Goal: Task Accomplishment & Management: Manage account settings

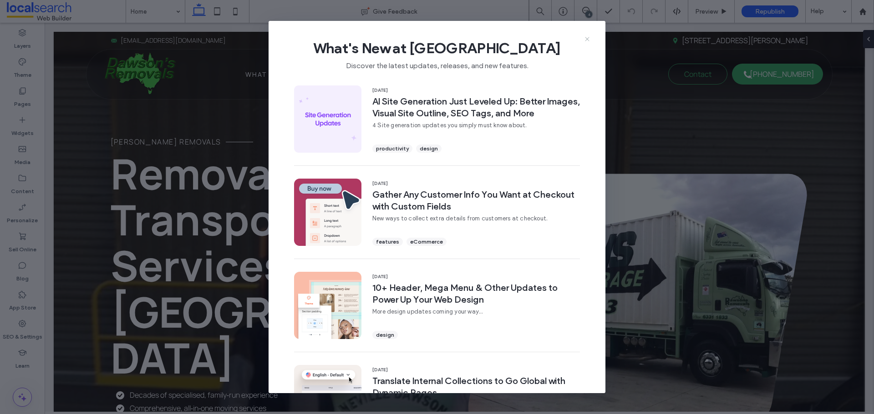
click at [589, 40] on icon at bounding box center [586, 38] width 7 height 7
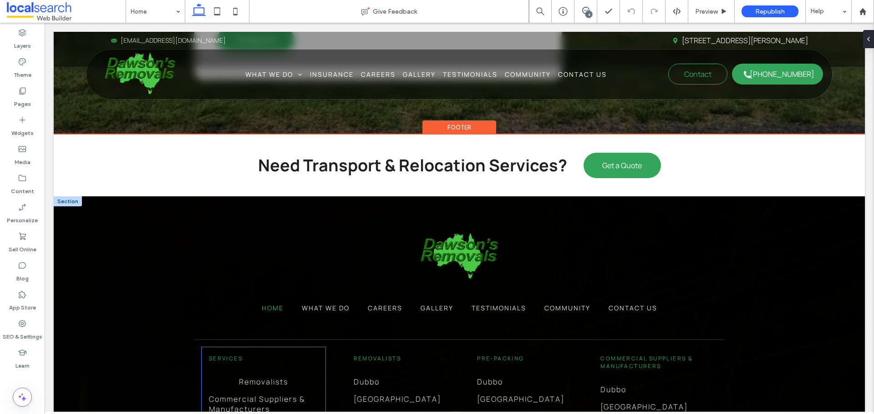
scroll to position [2349, 0]
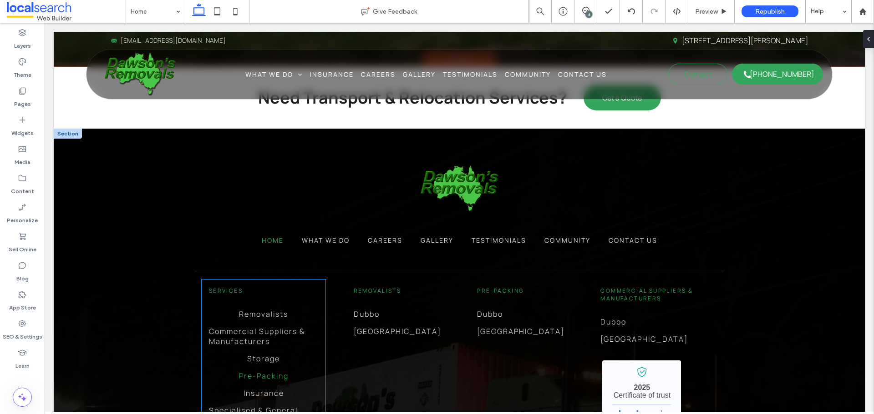
click at [267, 368] on link "Pre-Packing" at bounding box center [263, 376] width 109 height 17
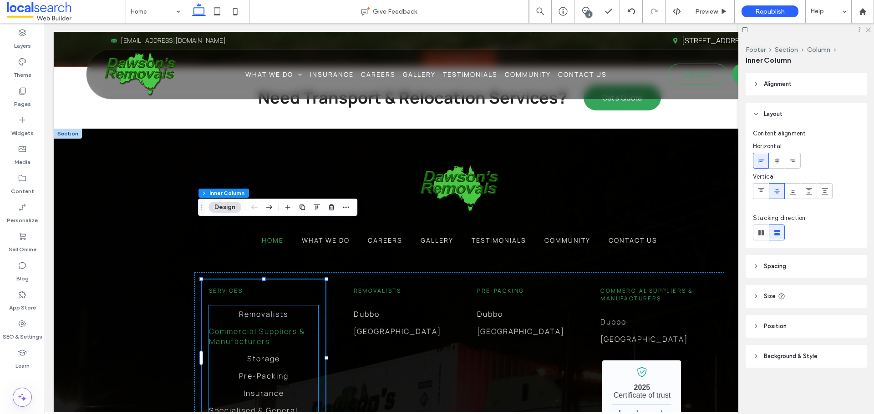
drag, startPoint x: 289, startPoint y: 273, endPoint x: 45, endPoint y: 297, distance: 245.4
click at [289, 327] on span "Commercial Suppliers & Manufacturers" at bounding box center [263, 337] width 109 height 20
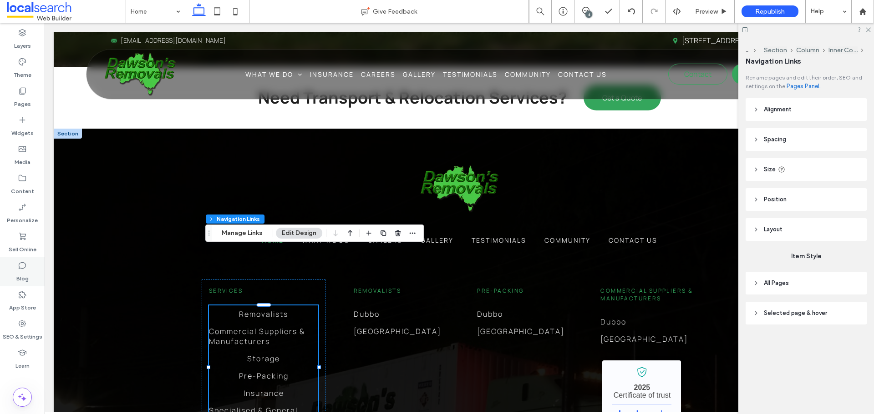
type input "***"
type input "****"
click at [409, 234] on use "button" at bounding box center [412, 233] width 6 height 1
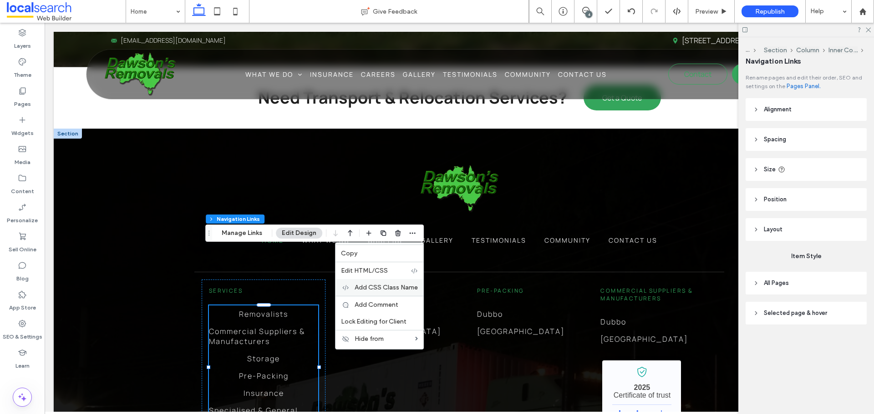
click at [383, 285] on span "Add CSS Class Name" at bounding box center [385, 288] width 63 height 8
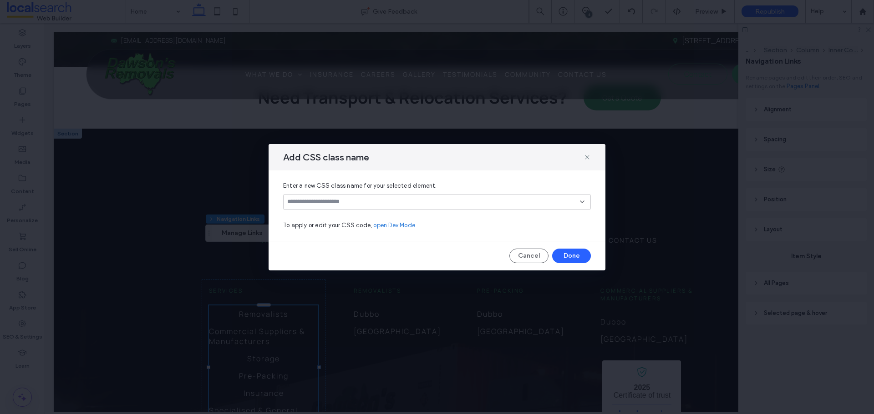
click at [383, 205] on input at bounding box center [433, 201] width 293 height 7
paste input "**********"
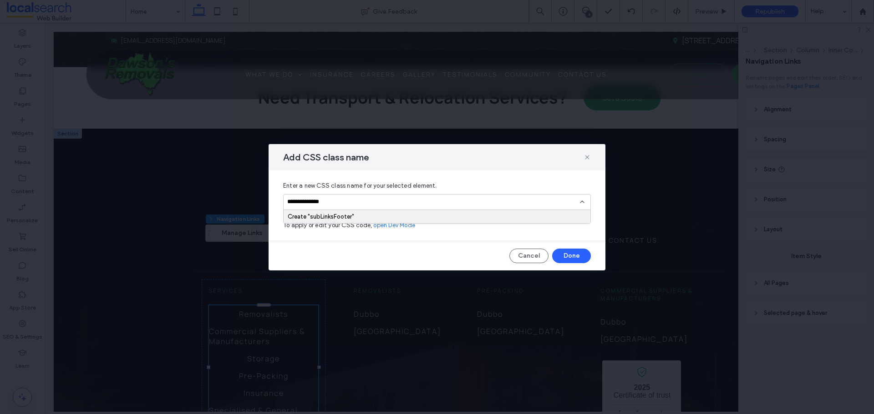
type input "**********"
click at [441, 210] on div "Create "subLinksFooter"" at bounding box center [437, 217] width 308 height 14
click at [438, 217] on div "Create "subLinksFooter"" at bounding box center [437, 216] width 298 height 7
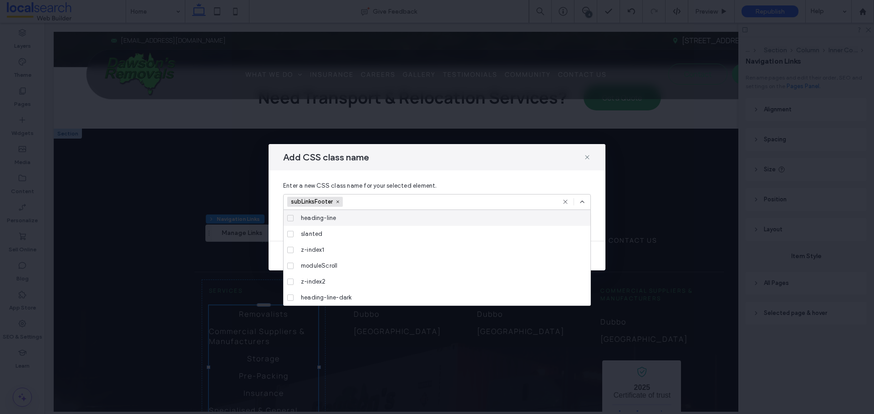
click at [586, 205] on div "subLinksFooter" at bounding box center [437, 202] width 308 height 16
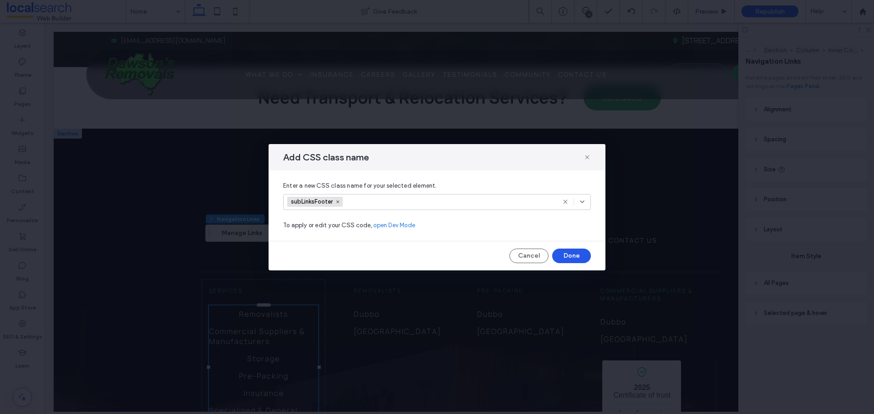
click at [575, 254] on button "Done" at bounding box center [571, 256] width 39 height 15
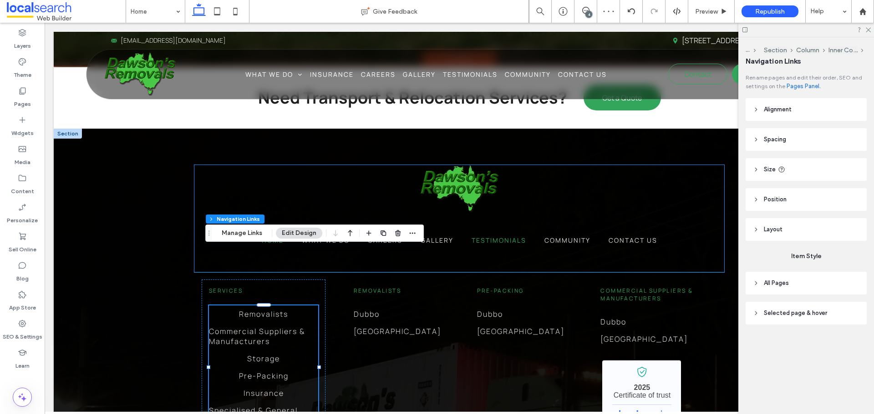
click at [471, 236] on span "Testimonials" at bounding box center [498, 240] width 55 height 9
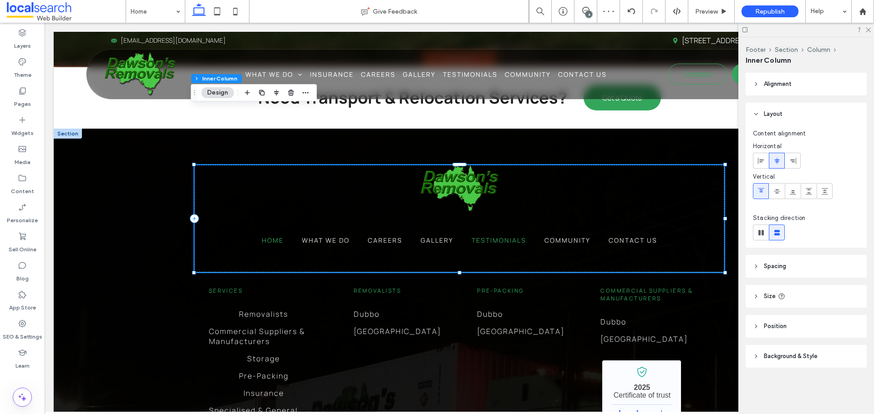
click at [471, 236] on span "Testimonials" at bounding box center [498, 240] width 55 height 9
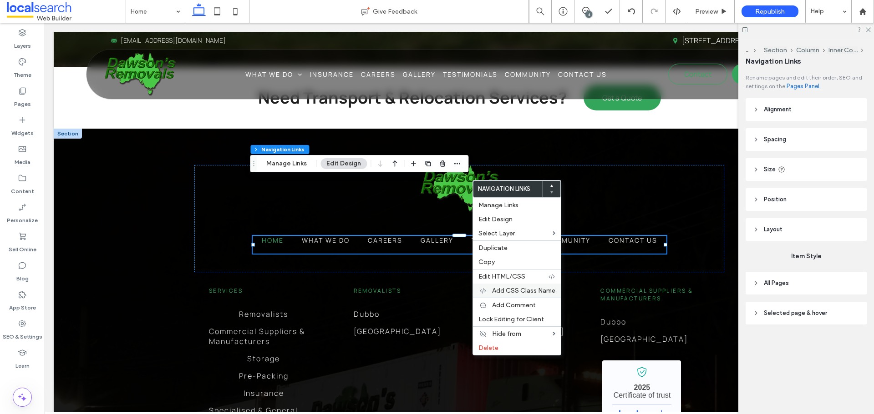
click at [496, 285] on div "Add CSS Class Name" at bounding box center [517, 291] width 88 height 14
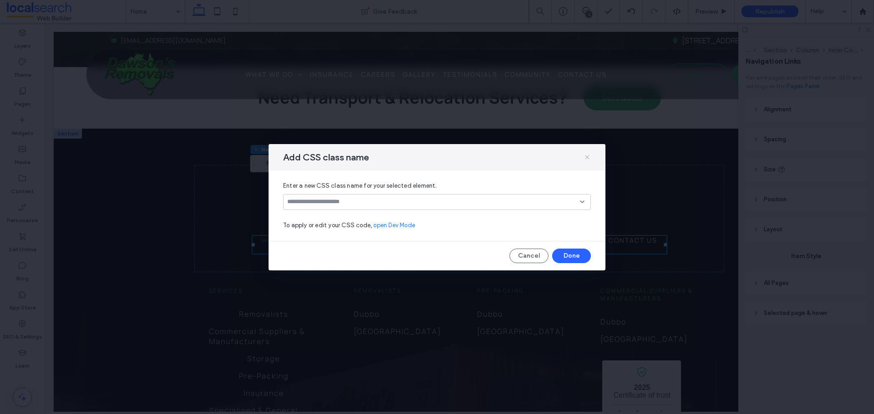
click at [585, 157] on icon at bounding box center [586, 157] width 7 height 7
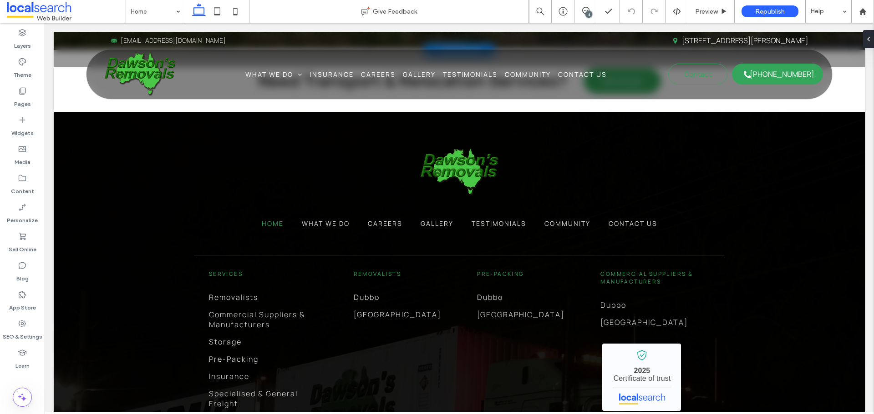
scroll to position [2366, 0]
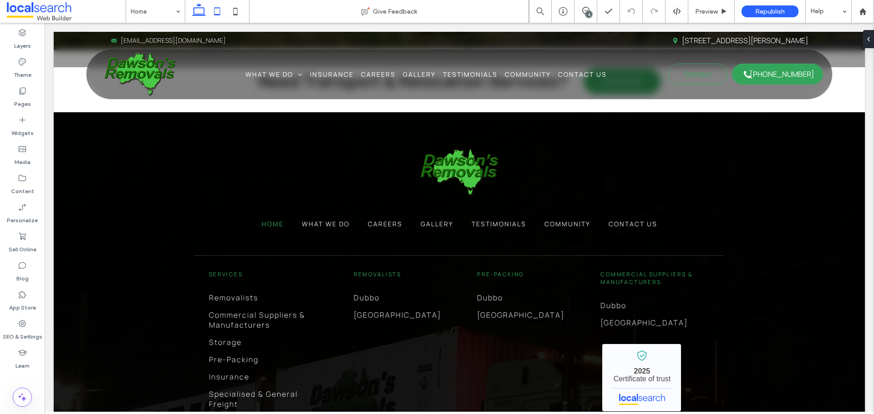
click at [216, 13] on icon at bounding box center [217, 11] width 18 height 18
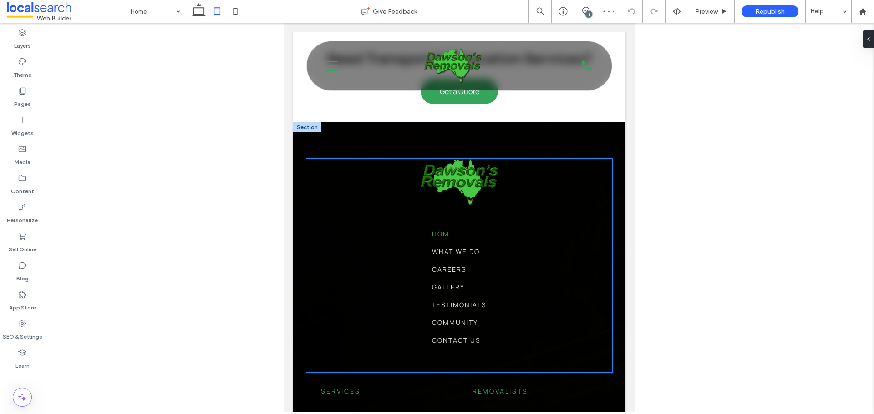
scroll to position [2270, 0]
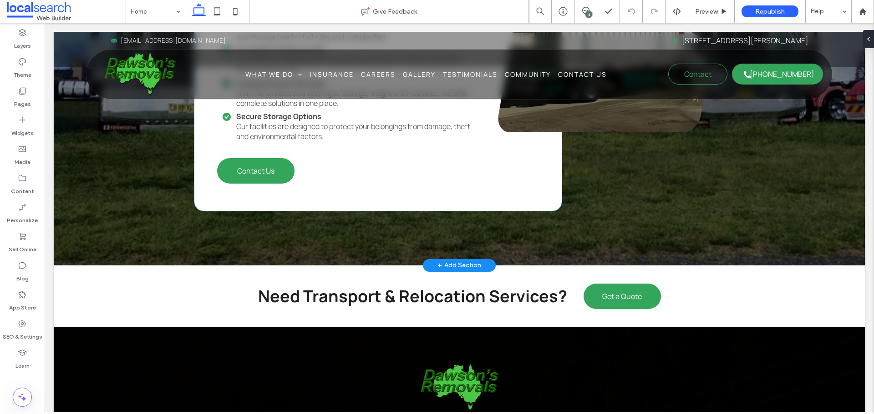
scroll to position [2366, 0]
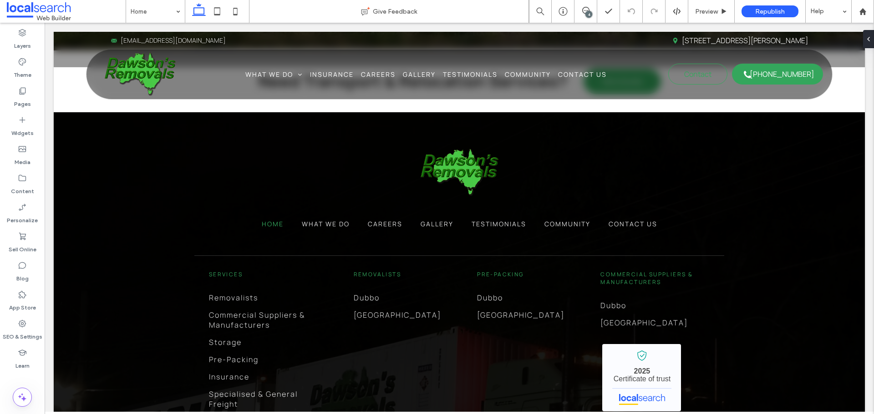
drag, startPoint x: 215, startPoint y: 11, endPoint x: 54, endPoint y: 144, distance: 208.8
click at [215, 11] on icon at bounding box center [217, 11] width 18 height 18
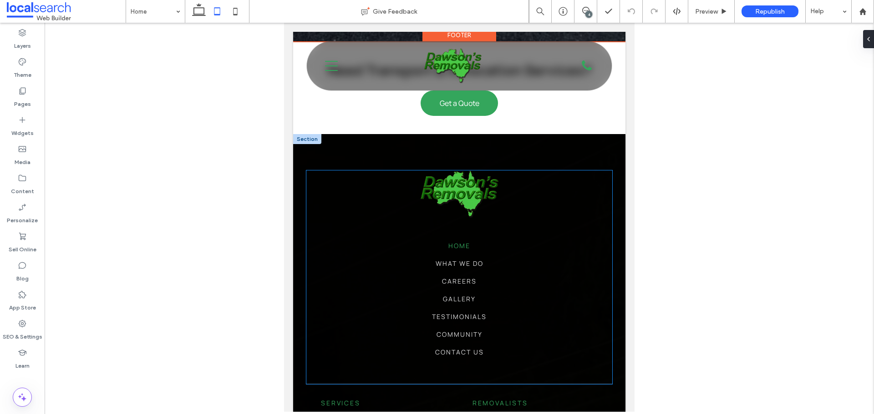
scroll to position [2452, 0]
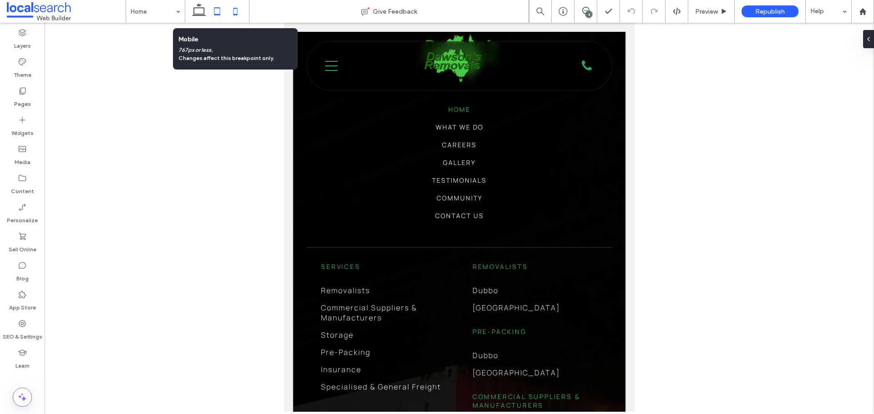
click at [233, 8] on icon at bounding box center [235, 11] width 18 height 18
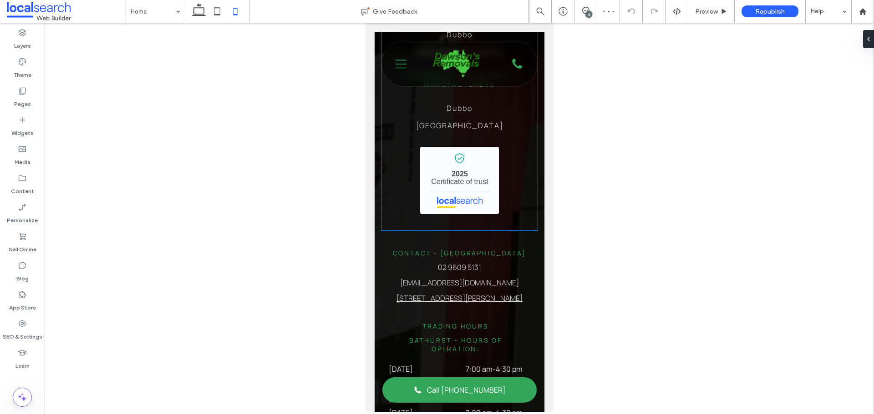
scroll to position [2922, 0]
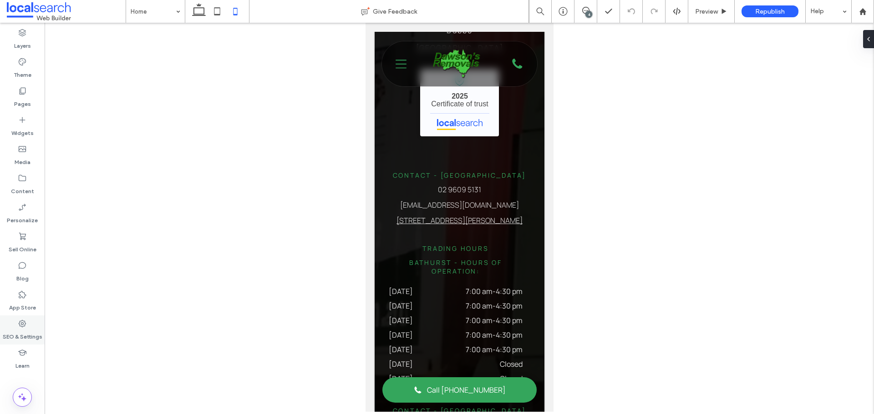
click at [31, 328] on div "SEO & Settings" at bounding box center [22, 330] width 45 height 29
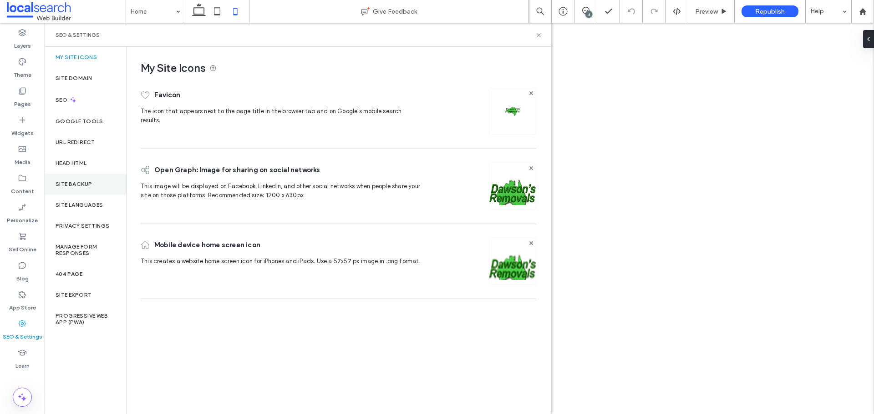
click at [82, 190] on div "Site Backup" at bounding box center [86, 184] width 82 height 21
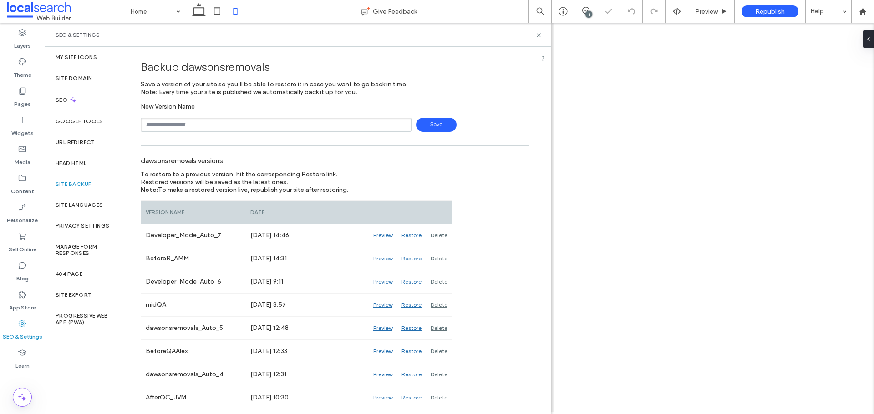
click at [194, 127] on input "text" at bounding box center [276, 125] width 271 height 14
type input "**********"
click at [418, 126] on span "Save" at bounding box center [436, 125] width 40 height 14
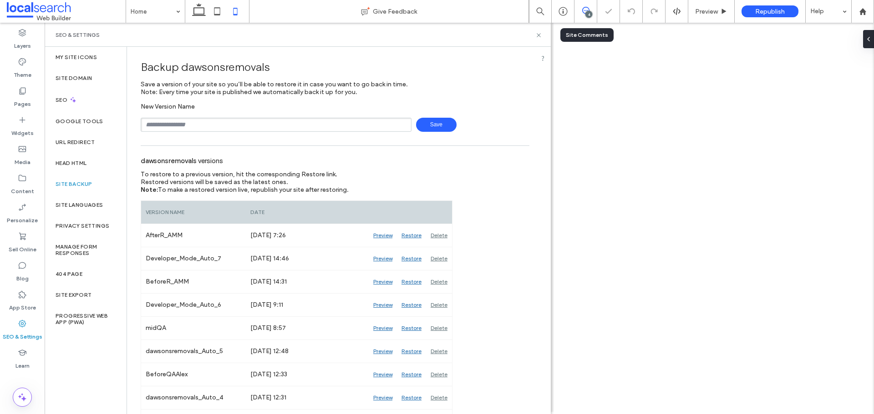
click at [582, 10] on icon at bounding box center [585, 10] width 7 height 7
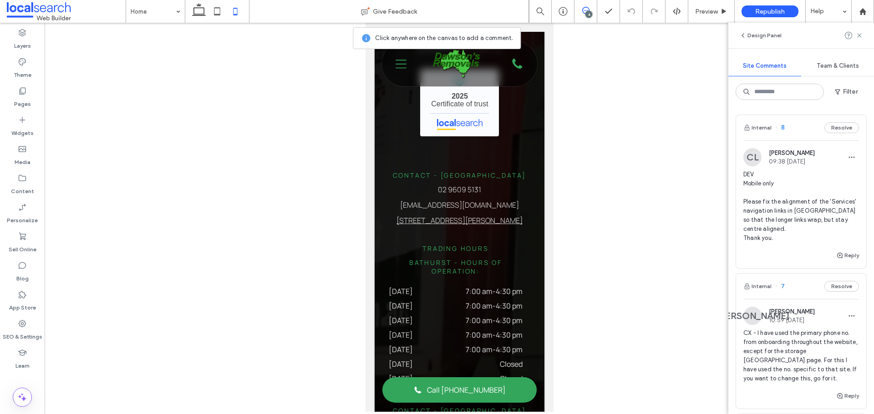
click at [783, 217] on span "DEV Mobile only Please fix the alignment of the 'Services' navigation links in …" at bounding box center [801, 206] width 116 height 73
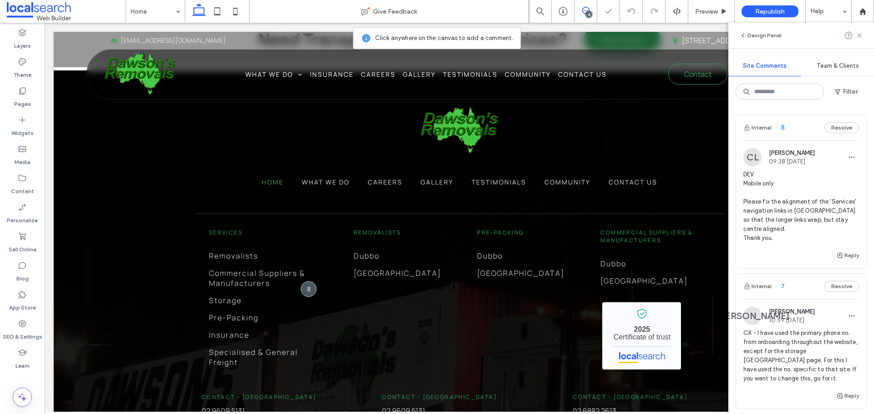
scroll to position [2419, 0]
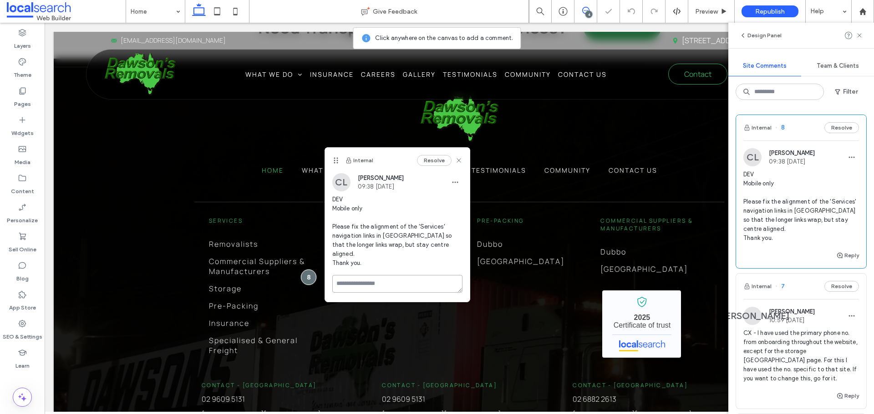
click at [374, 275] on textarea at bounding box center [397, 284] width 130 height 18
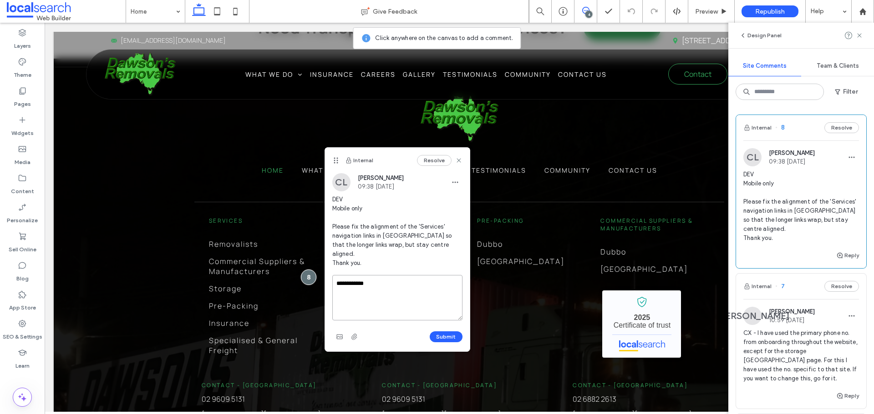
type textarea "**********"
click at [452, 334] on div "Submit" at bounding box center [397, 337] width 130 height 15
click at [450, 332] on button "Submit" at bounding box center [445, 337] width 33 height 11
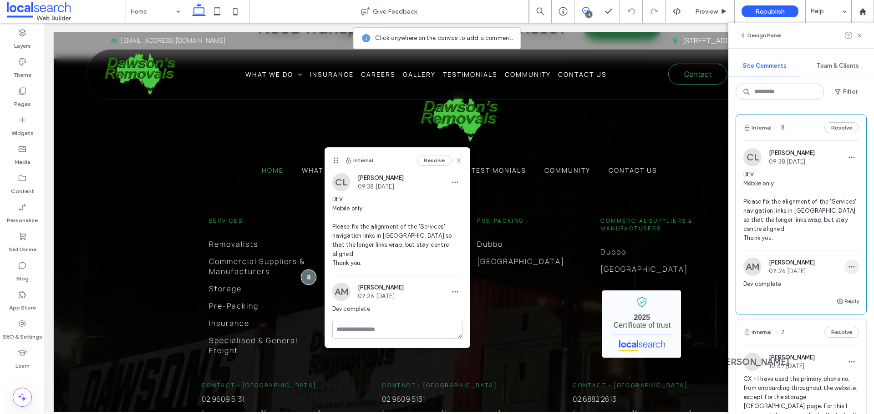
click at [851, 269] on span "button" at bounding box center [851, 267] width 15 height 15
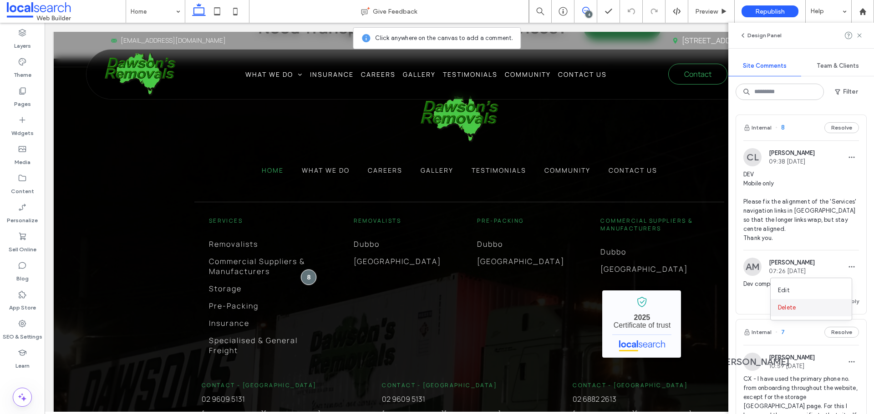
click at [814, 311] on div "Delete" at bounding box center [810, 307] width 81 height 17
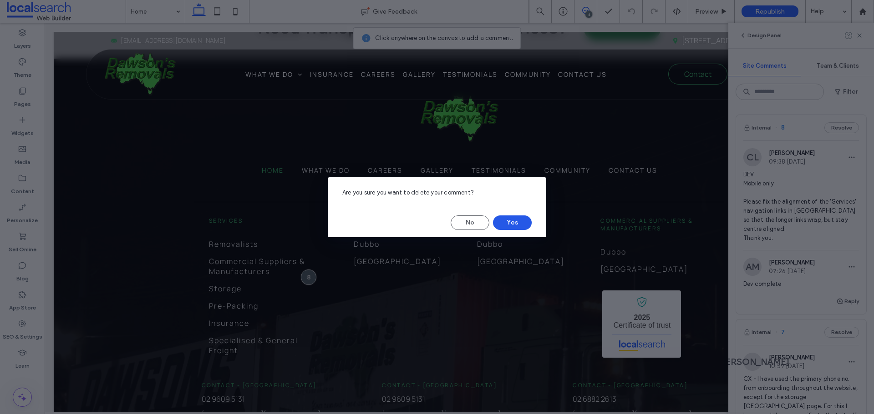
click at [516, 219] on button "Yes" at bounding box center [512, 223] width 39 height 15
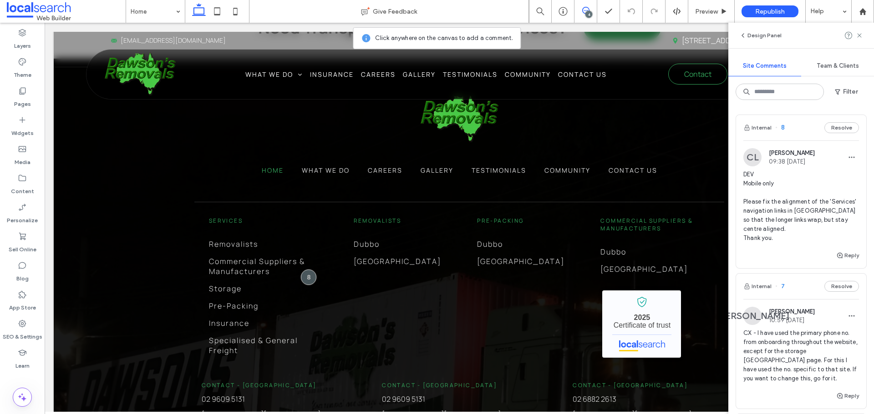
click at [787, 224] on span "DEV Mobile only Please fix the alignment of the 'Services' navigation links in …" at bounding box center [801, 206] width 116 height 73
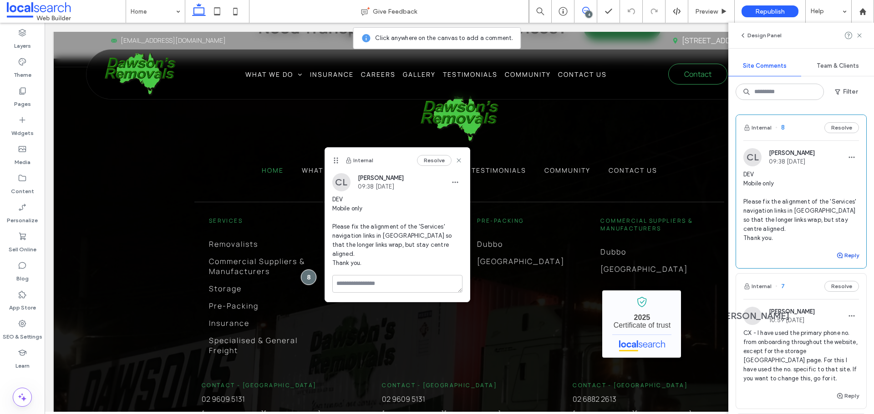
click at [836, 254] on icon "button" at bounding box center [839, 255] width 7 height 7
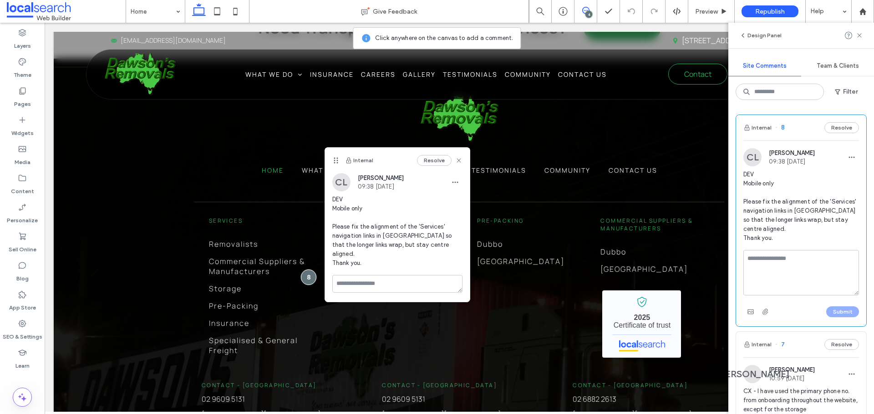
click at [824, 268] on textarea at bounding box center [801, 272] width 116 height 45
click at [768, 258] on textarea "**********" at bounding box center [797, 272] width 109 height 45
type textarea "**********"
click at [839, 312] on button "Submit" at bounding box center [842, 312] width 33 height 11
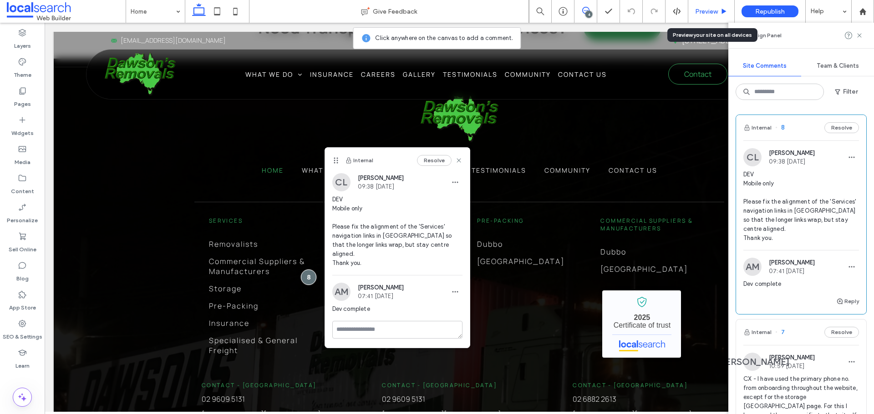
click at [706, 11] on span "Preview" at bounding box center [706, 12] width 23 height 8
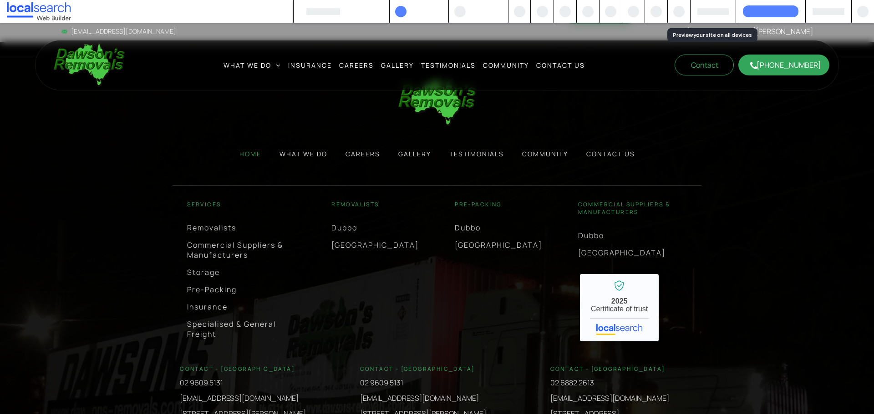
scroll to position [2392, 0]
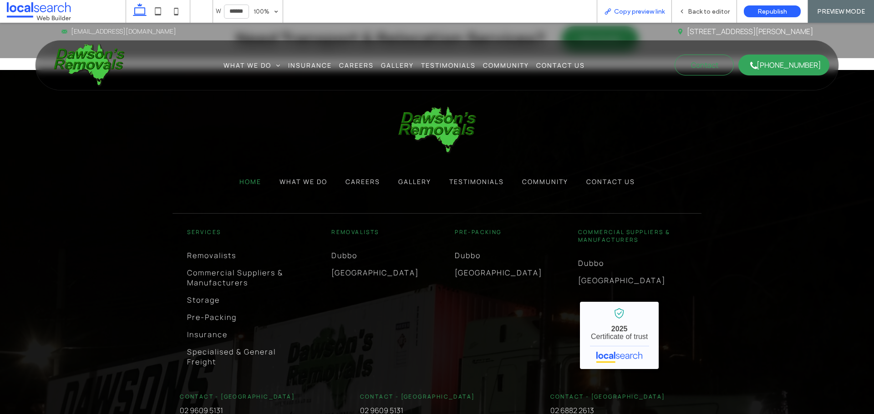
click at [669, 11] on div "Copy preview link" at bounding box center [634, 12] width 74 height 8
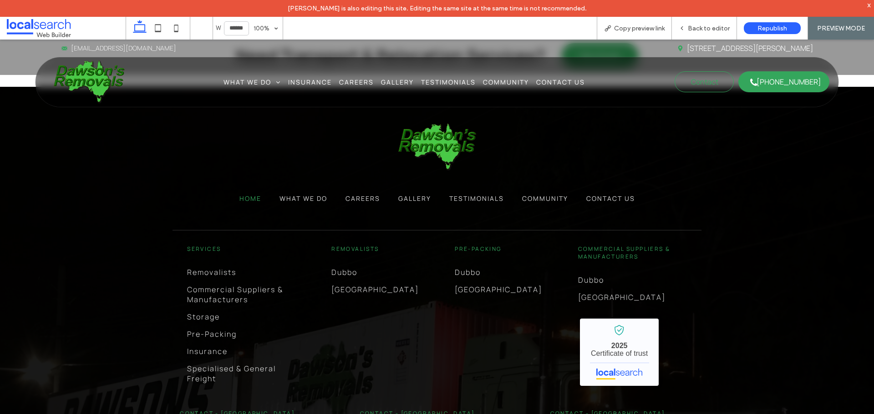
scroll to position [2391, 0]
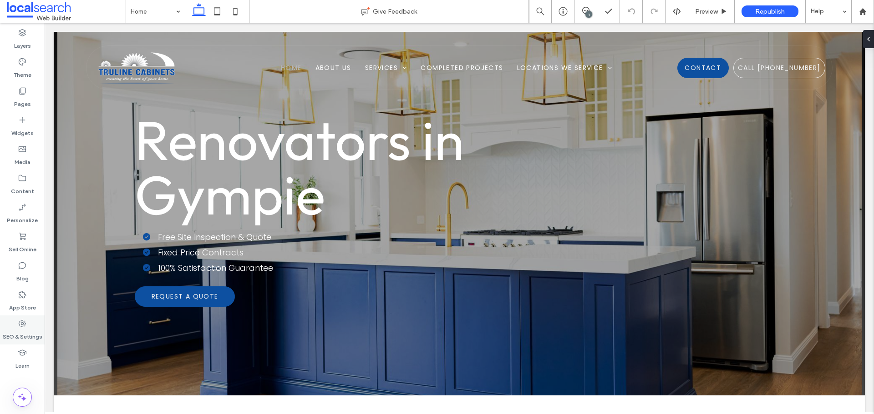
click at [18, 323] on icon at bounding box center [22, 323] width 9 height 9
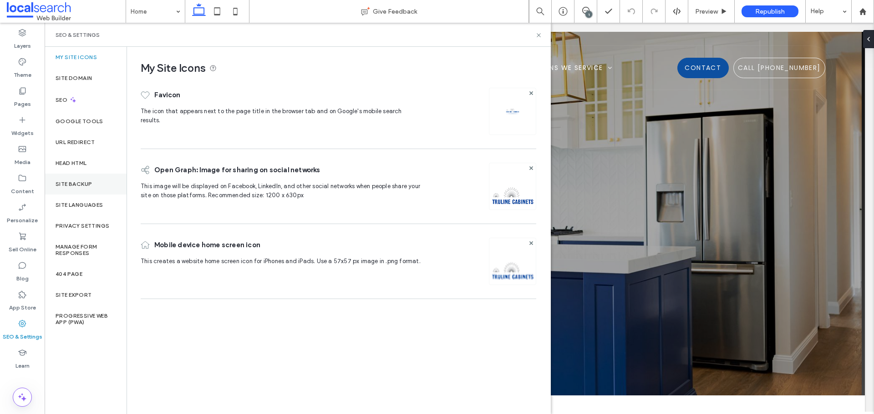
click at [99, 179] on div "Site Backup" at bounding box center [86, 184] width 82 height 21
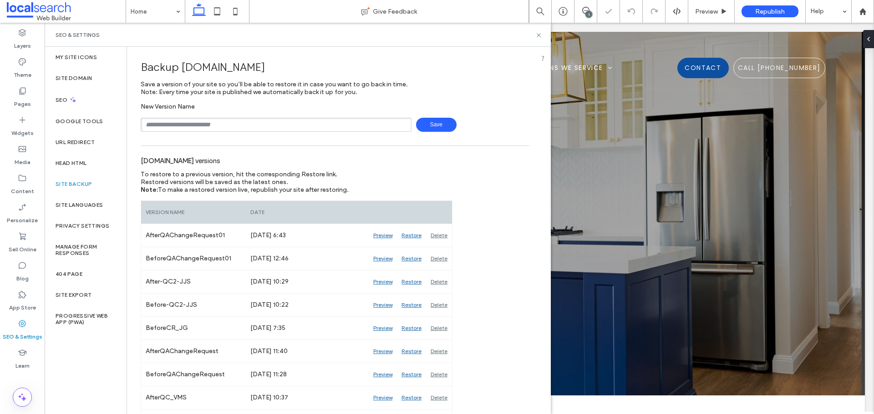
click at [207, 123] on input "text" at bounding box center [276, 125] width 271 height 14
type input "**********"
click at [417, 124] on span "Save" at bounding box center [436, 125] width 40 height 14
click at [540, 34] on use at bounding box center [538, 35] width 4 height 4
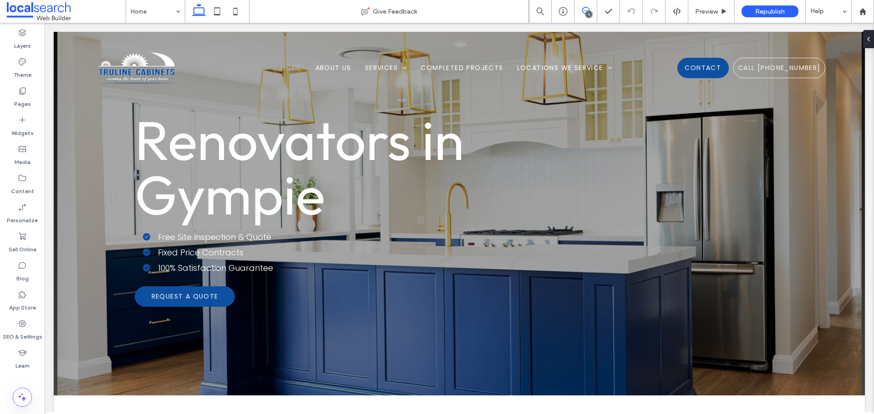
click at [583, 14] on icon at bounding box center [585, 10] width 7 height 7
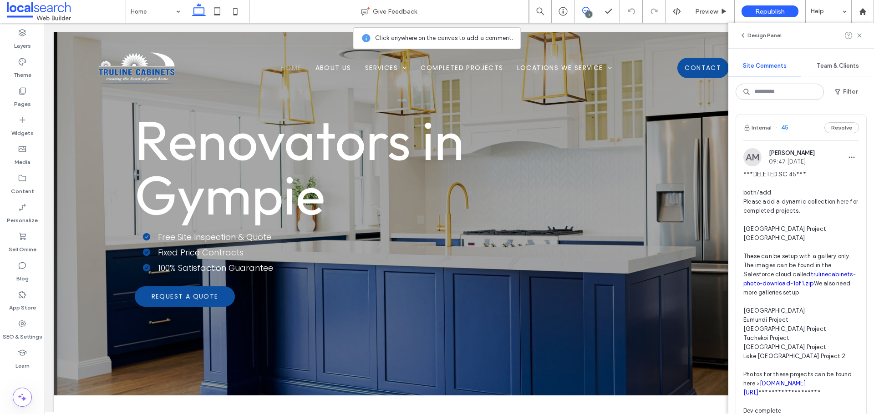
click at [796, 193] on span "**********" at bounding box center [801, 324] width 116 height 309
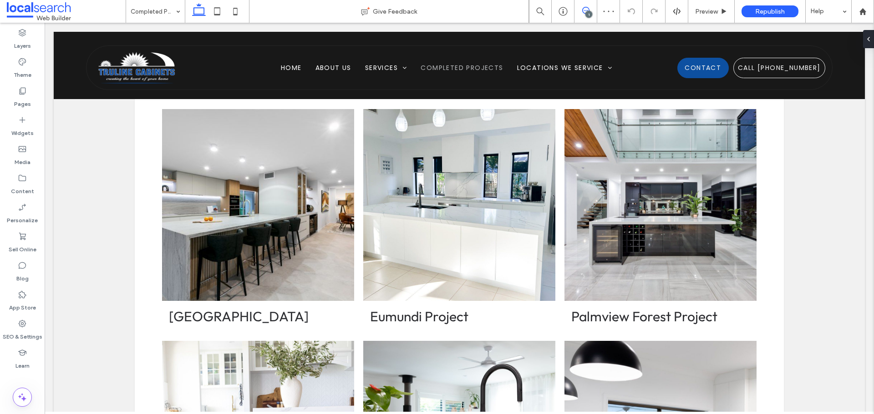
click at [588, 9] on use at bounding box center [585, 10] width 7 height 7
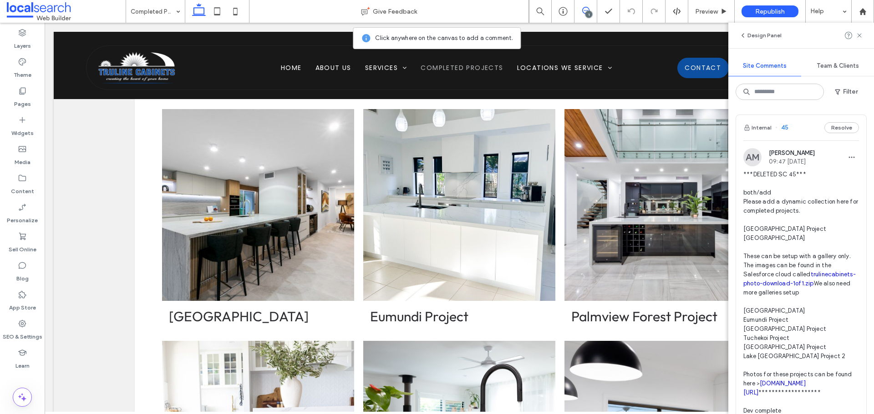
click at [795, 225] on span "**********" at bounding box center [801, 324] width 116 height 309
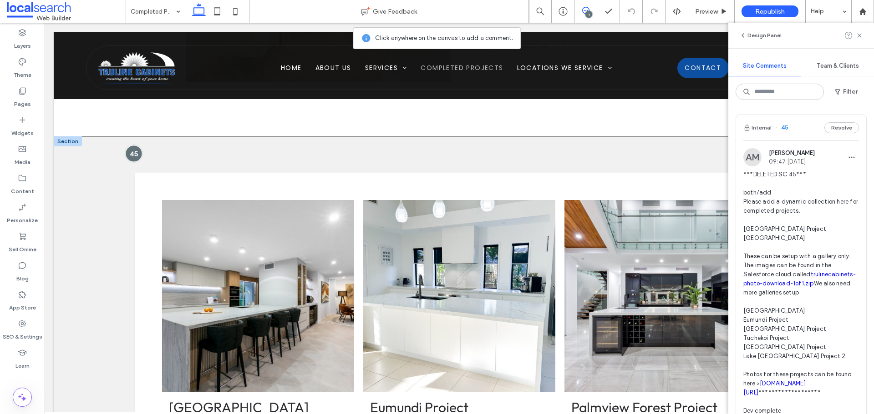
click at [136, 154] on div at bounding box center [134, 153] width 17 height 17
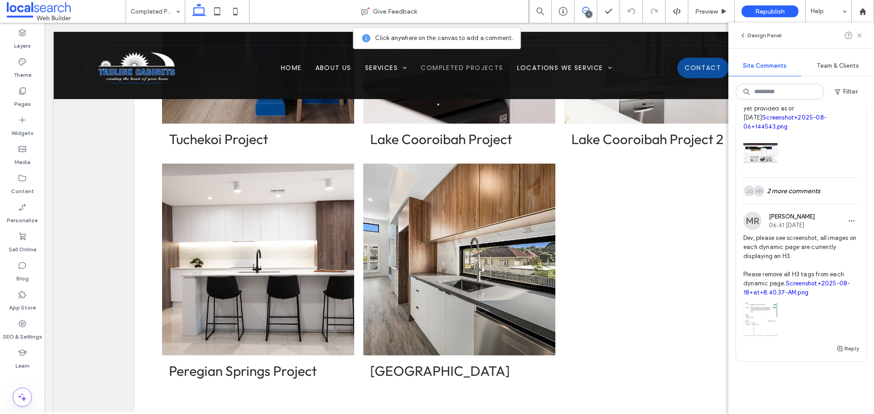
scroll to position [364, 0]
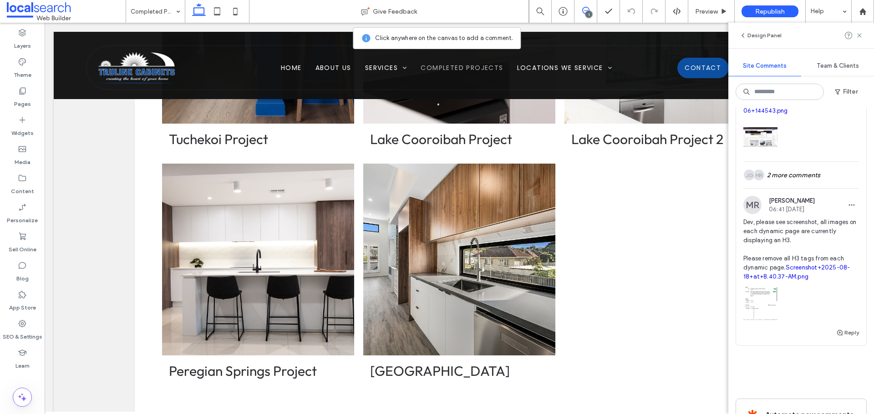
click at [790, 280] on link "Screenshot+2025-08-18+at+8.40.37-AM.png" at bounding box center [796, 272] width 106 height 16
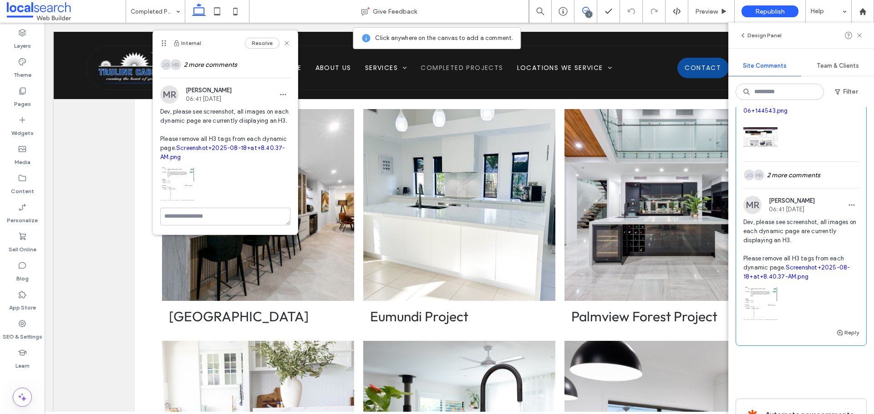
scroll to position [455, 0]
click at [24, 322] on icon at bounding box center [22, 323] width 9 height 9
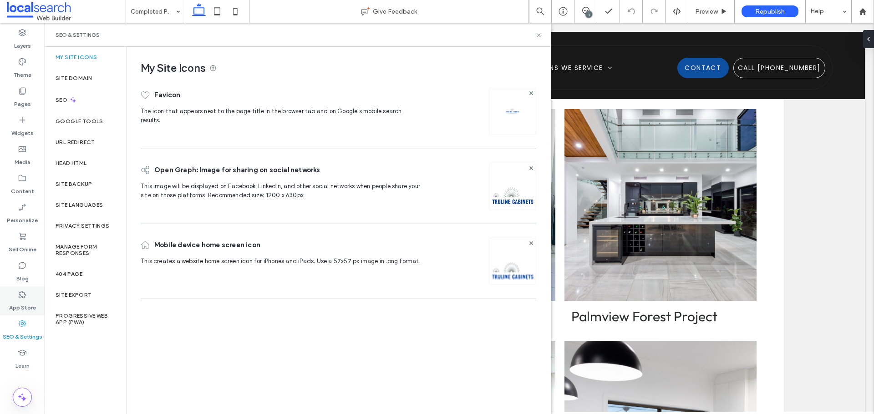
scroll to position [0, 0]
click at [103, 185] on div "Site Backup" at bounding box center [86, 184] width 82 height 21
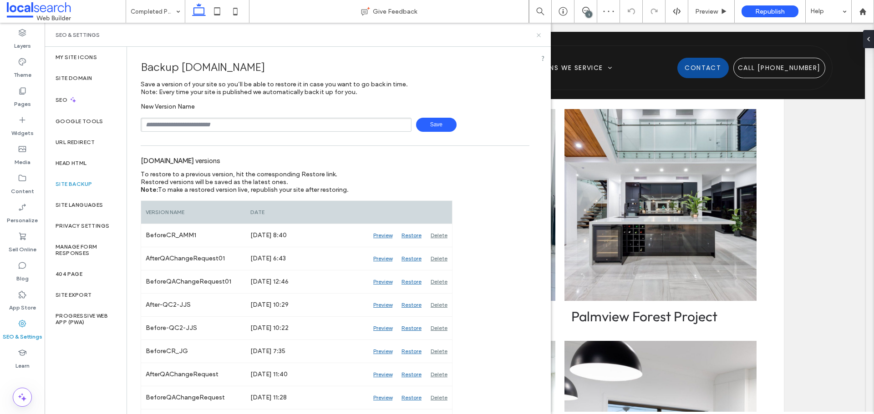
click at [540, 33] on icon at bounding box center [538, 35] width 7 height 7
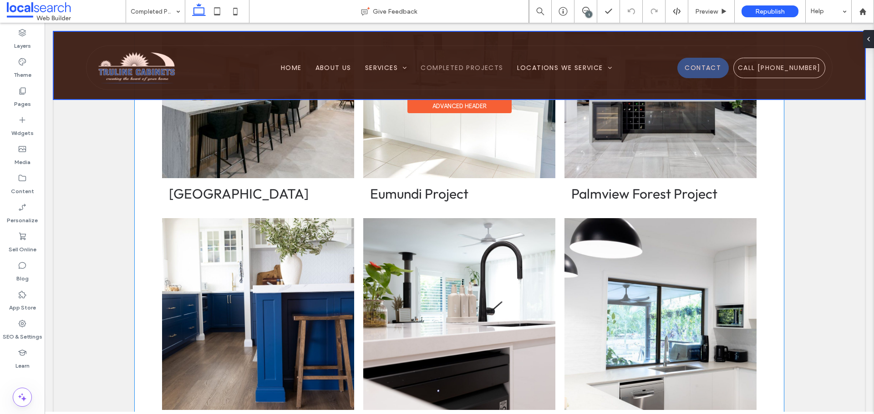
scroll to position [859, 0]
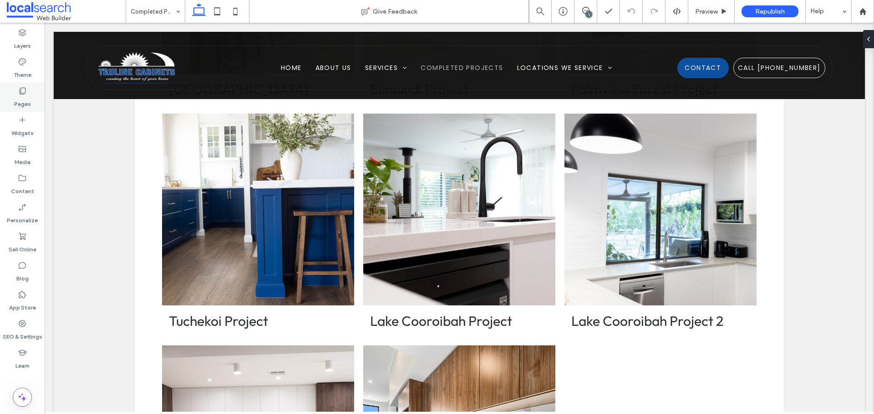
click at [28, 101] on label "Pages" at bounding box center [22, 102] width 17 height 13
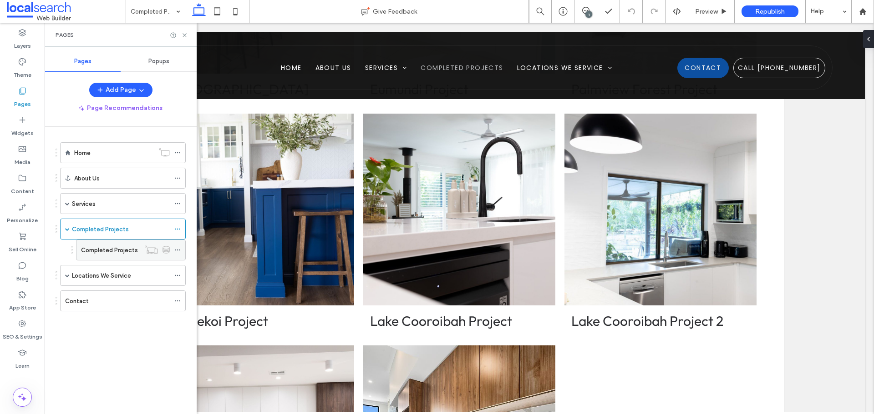
click at [112, 245] on label "Completed Projects" at bounding box center [109, 250] width 57 height 16
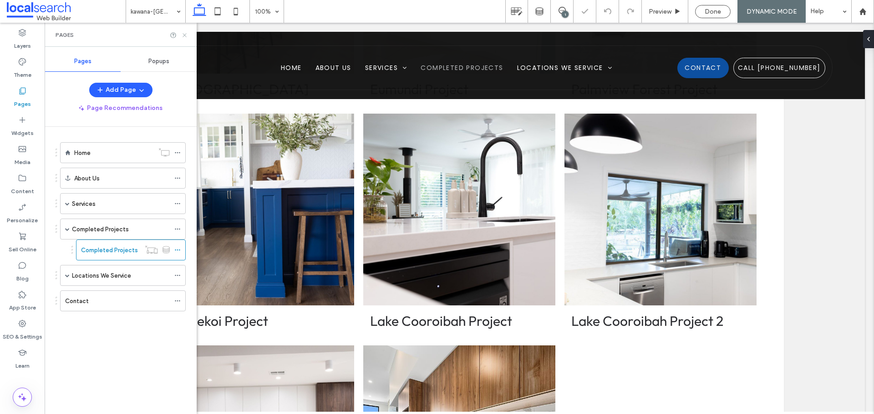
click at [183, 34] on use at bounding box center [184, 35] width 4 height 4
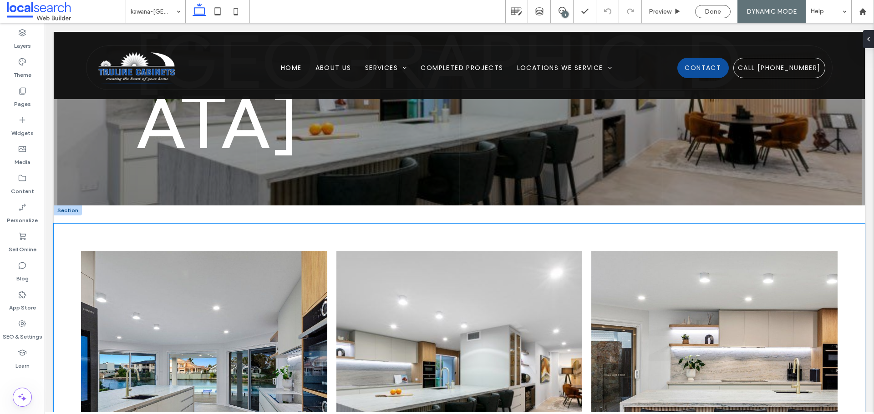
scroll to position [227, 0]
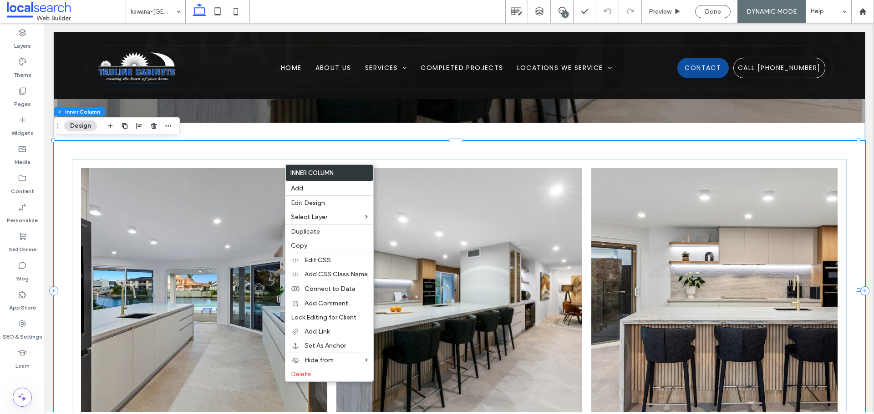
type input "**"
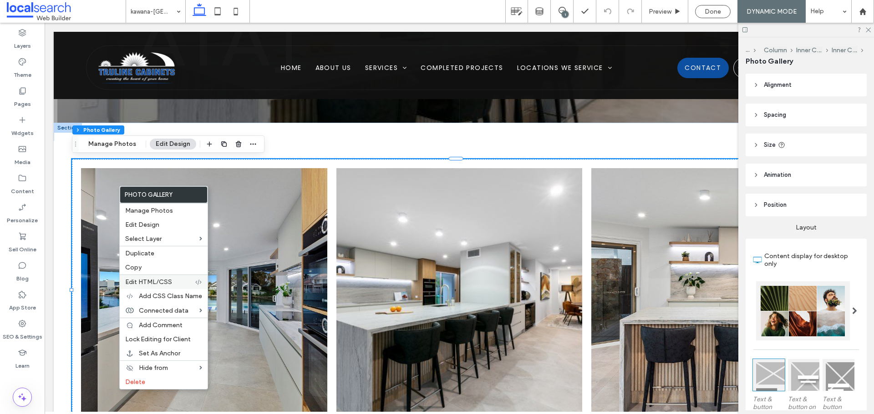
click at [166, 283] on span "Edit HTML/CSS" at bounding box center [148, 282] width 47 height 8
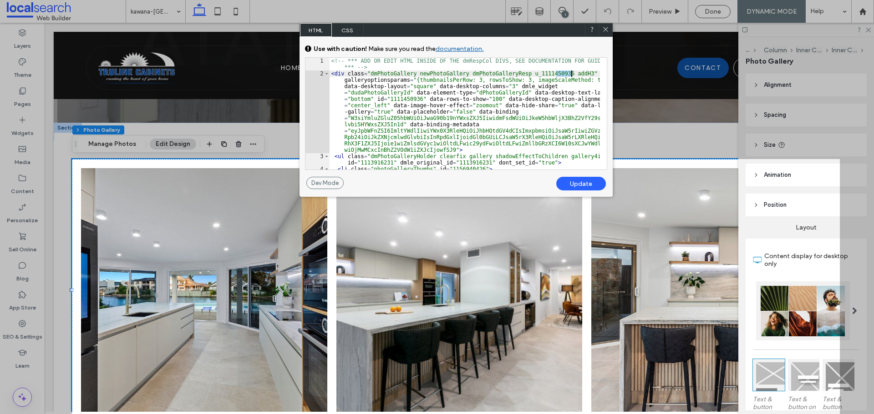
drag, startPoint x: 555, startPoint y: 75, endPoint x: 571, endPoint y: 73, distance: 15.6
click at [571, 73] on div "<!-- *** ADD OR EDIT HTML INSIDE OF THE dmRespCol DIVS, SEE DOCUMENTATION FOR G…" at bounding box center [464, 123] width 270 height 131
click at [574, 186] on div "Update" at bounding box center [581, 184] width 50 height 14
click at [607, 32] on icon at bounding box center [605, 29] width 7 height 7
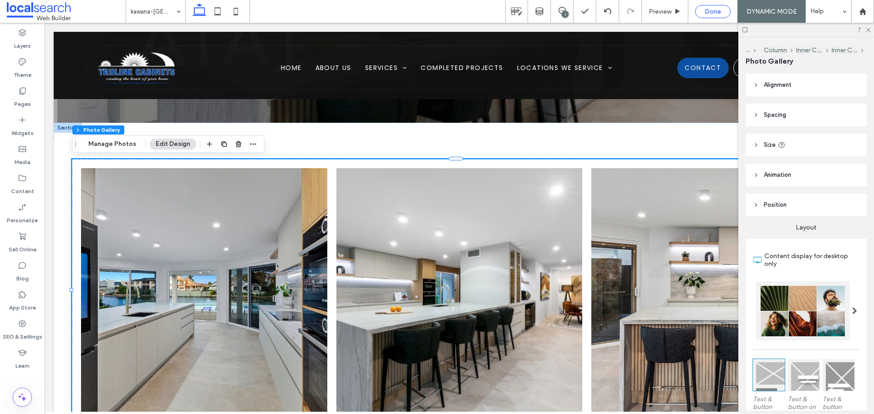
click at [713, 12] on span "Done" at bounding box center [712, 12] width 16 height 8
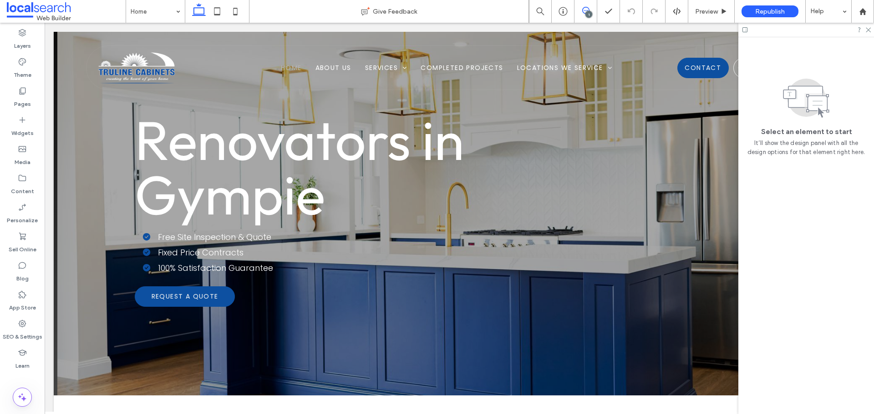
click at [582, 11] on icon at bounding box center [585, 10] width 7 height 7
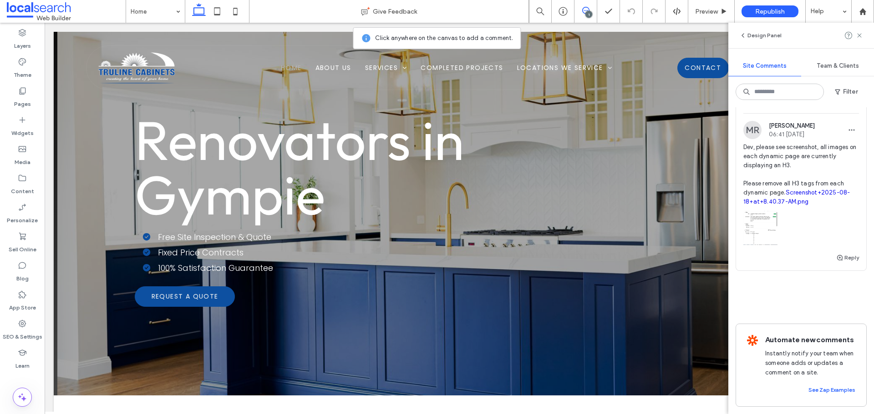
scroll to position [522, 0]
click at [791, 226] on div at bounding box center [801, 226] width 116 height 39
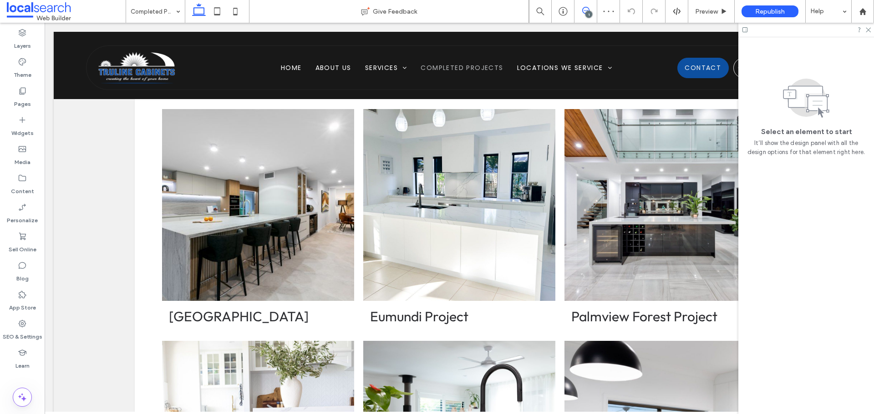
click at [589, 8] on span at bounding box center [585, 10] width 22 height 7
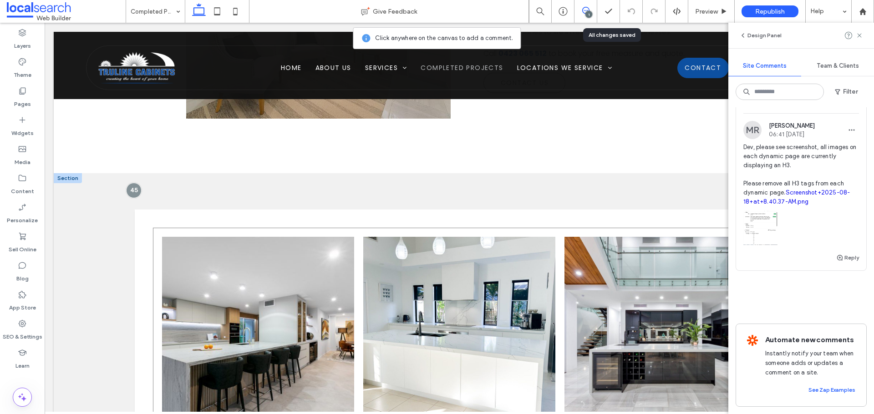
scroll to position [495, 0]
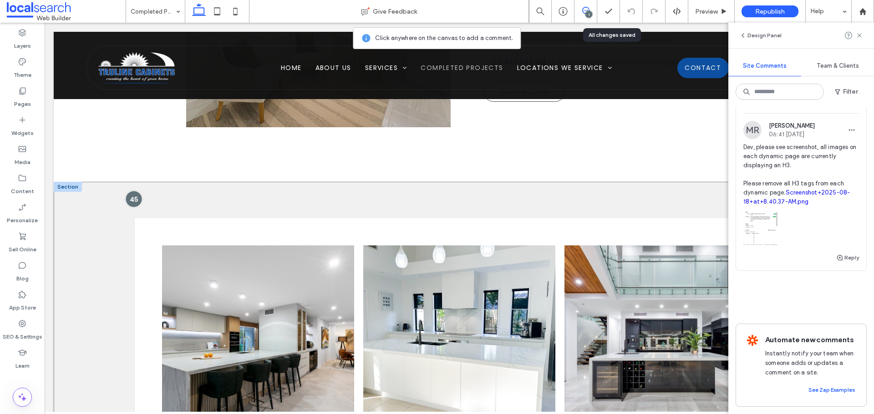
click at [132, 201] on div at bounding box center [134, 199] width 17 height 17
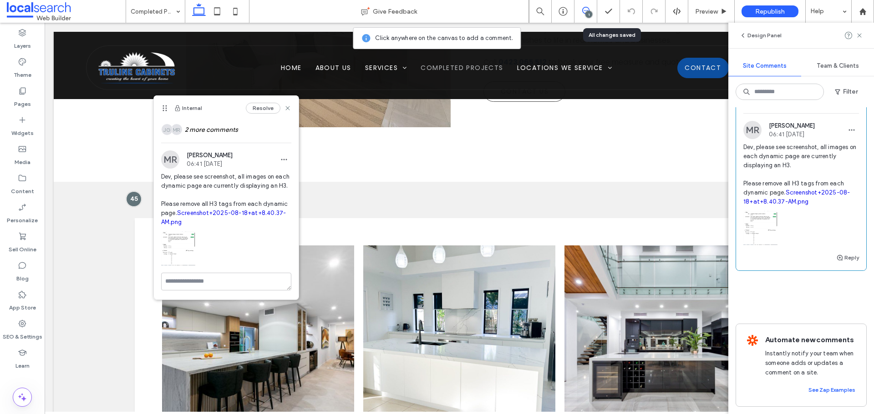
scroll to position [455, 0]
click at [31, 100] on div "Pages" at bounding box center [22, 97] width 45 height 29
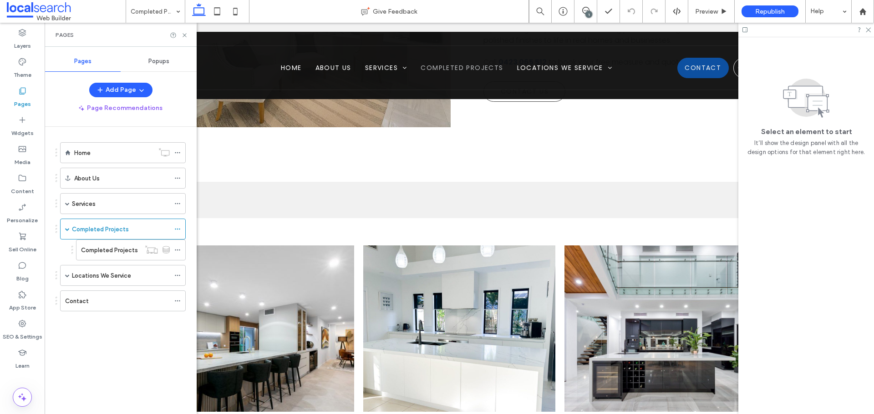
scroll to position [0, 0]
click at [94, 251] on label "Completed Projects" at bounding box center [109, 250] width 57 height 16
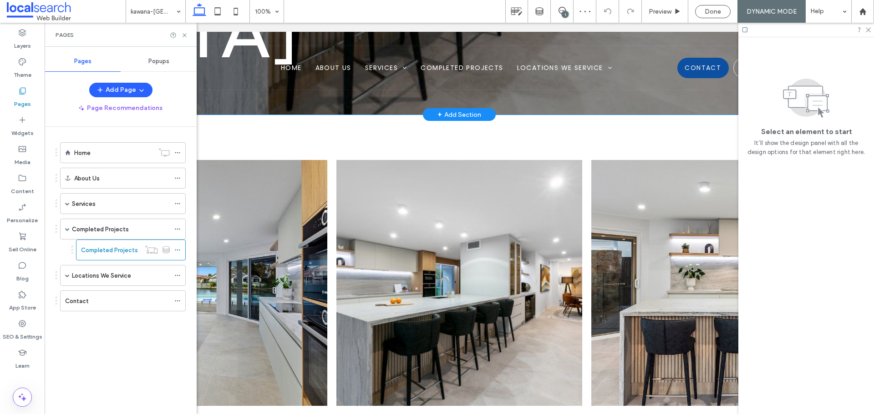
scroll to position [273, 0]
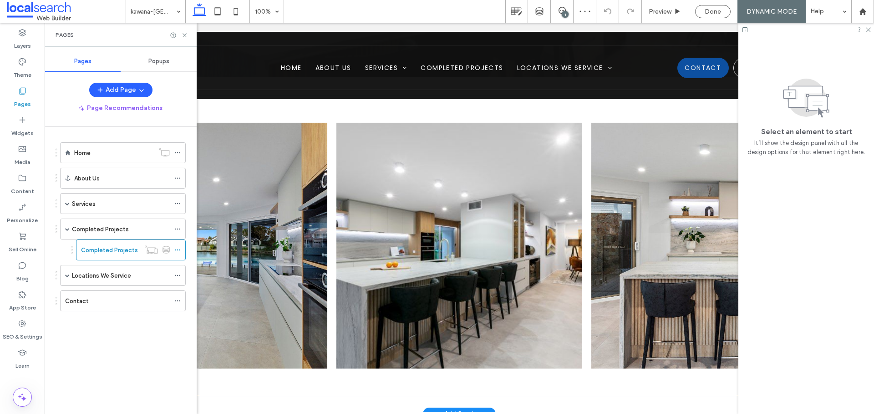
click at [454, 269] on link at bounding box center [458, 246] width 261 height 261
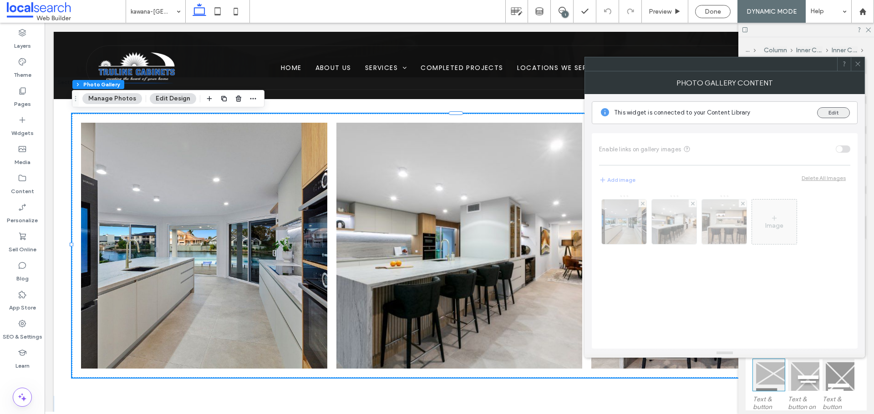
click at [838, 108] on button "Edit" at bounding box center [833, 112] width 33 height 11
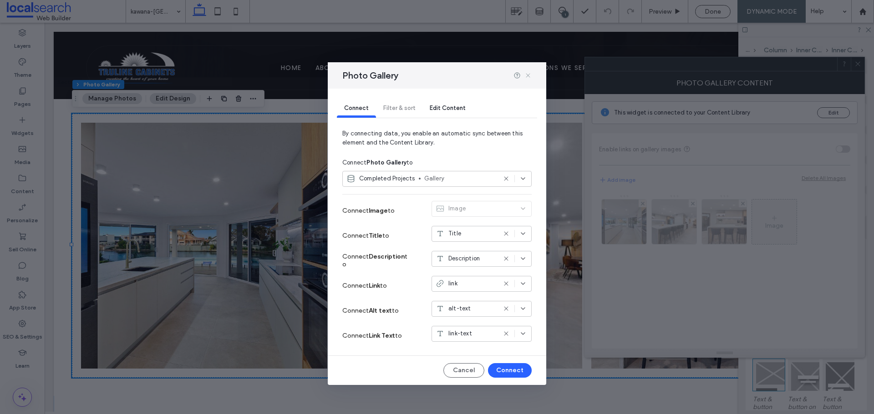
click at [529, 75] on use at bounding box center [527, 75] width 4 height 4
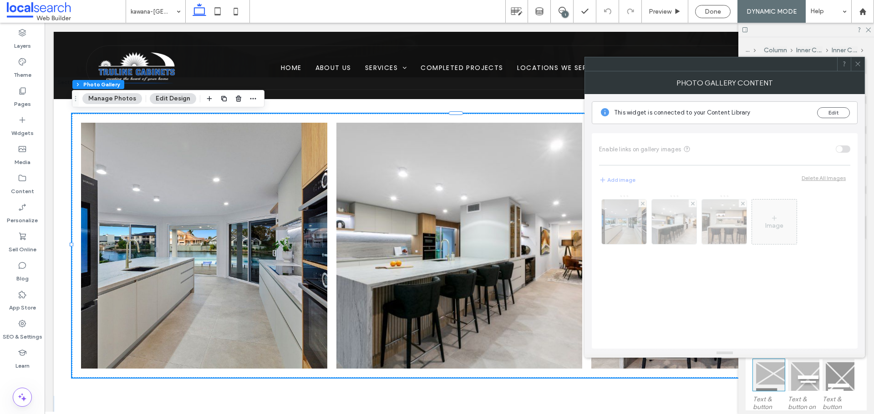
click at [855, 62] on icon at bounding box center [857, 64] width 7 height 7
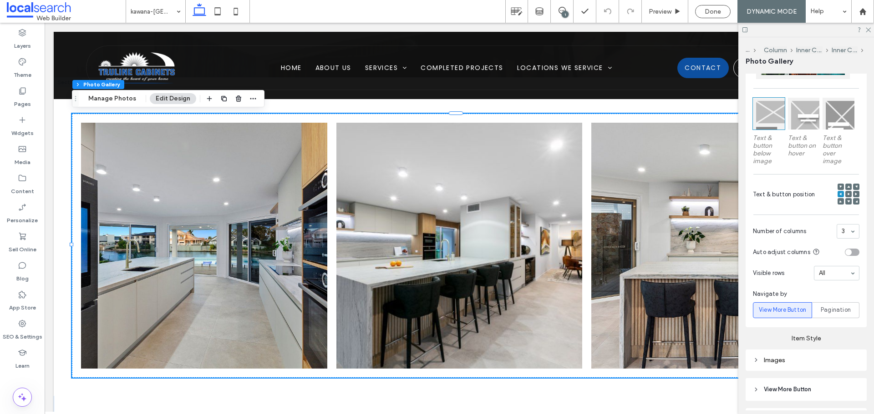
scroll to position [316, 0]
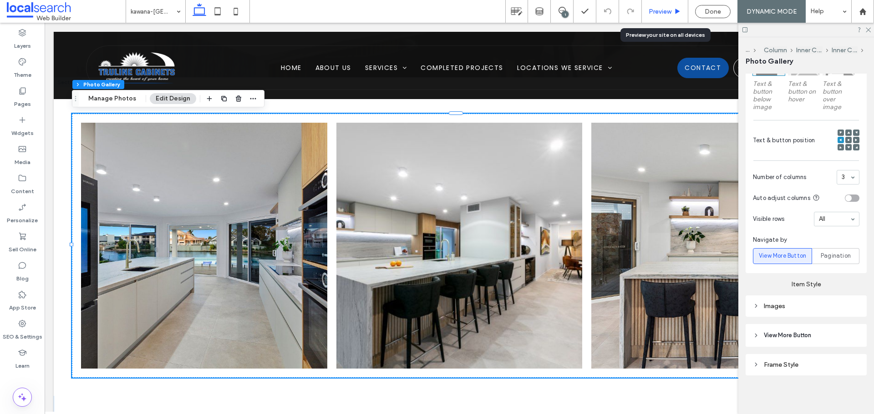
click at [653, 10] on span "Preview" at bounding box center [659, 12] width 23 height 8
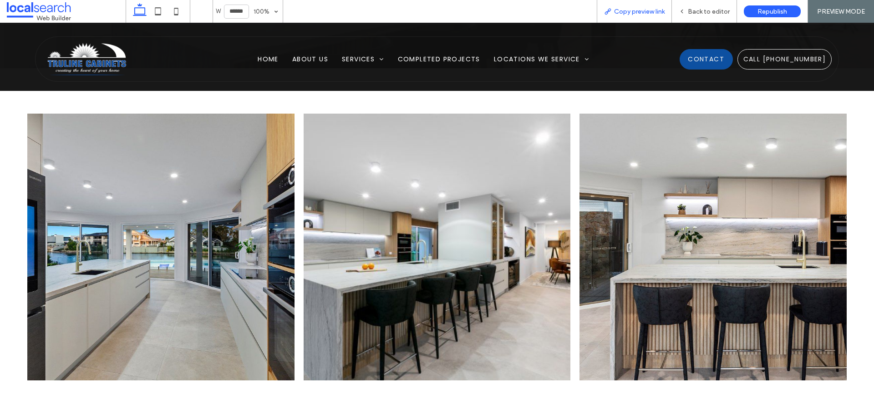
click at [649, 9] on span "Copy preview link" at bounding box center [639, 12] width 51 height 8
